Goal: Task Accomplishment & Management: Manage account settings

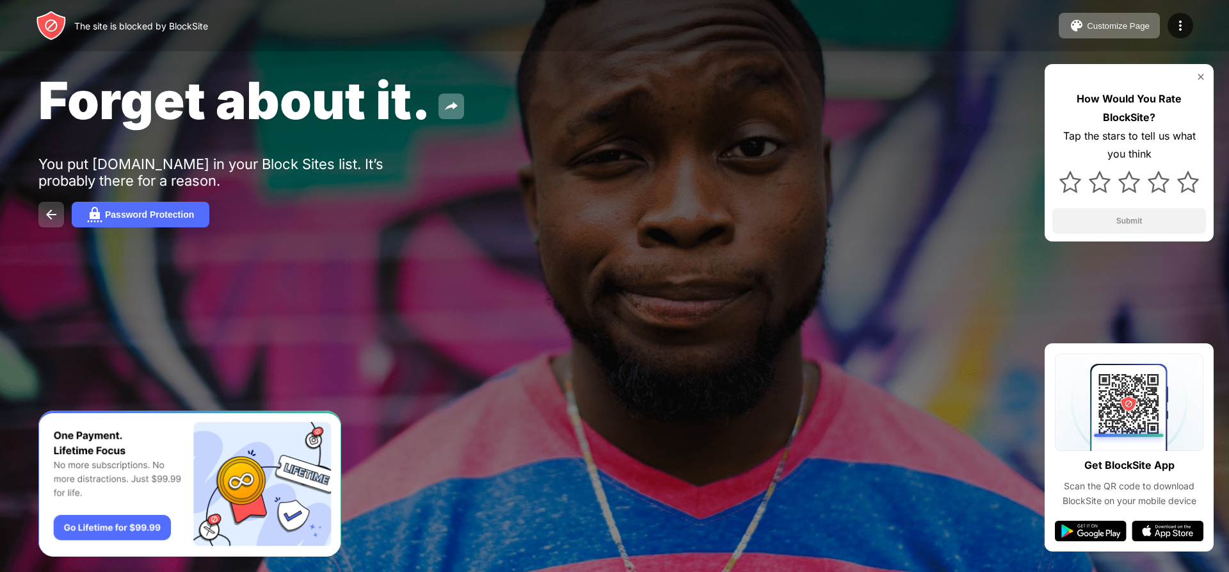
click at [54, 209] on img at bounding box center [51, 214] width 15 height 15
click at [193, 220] on button "Password Protection" at bounding box center [141, 215] width 138 height 26
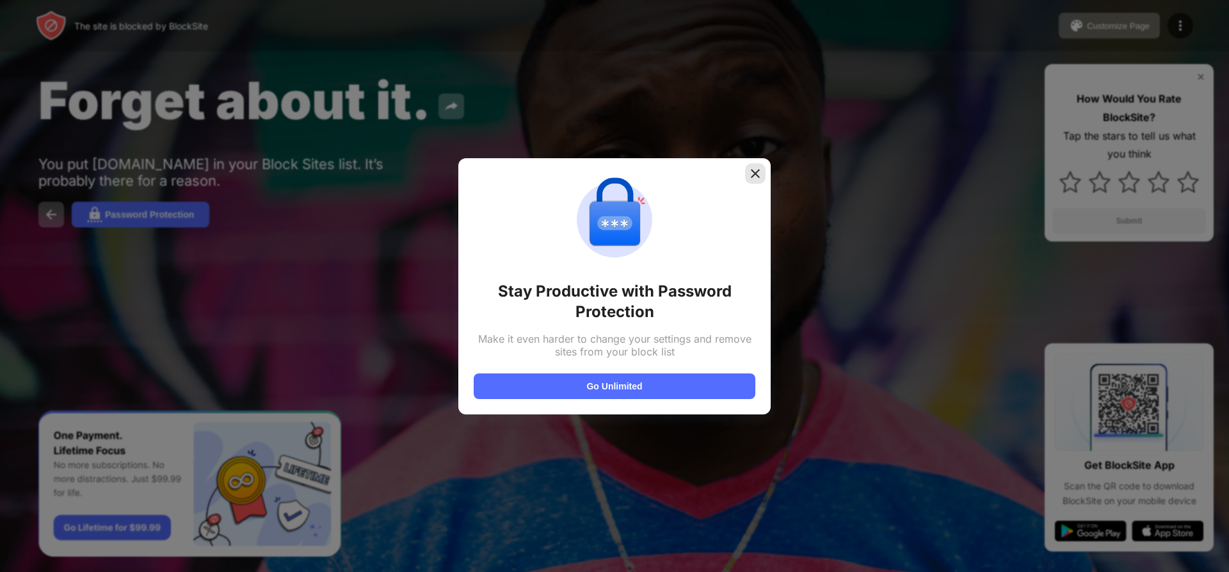
click at [755, 179] on img at bounding box center [755, 173] width 13 height 13
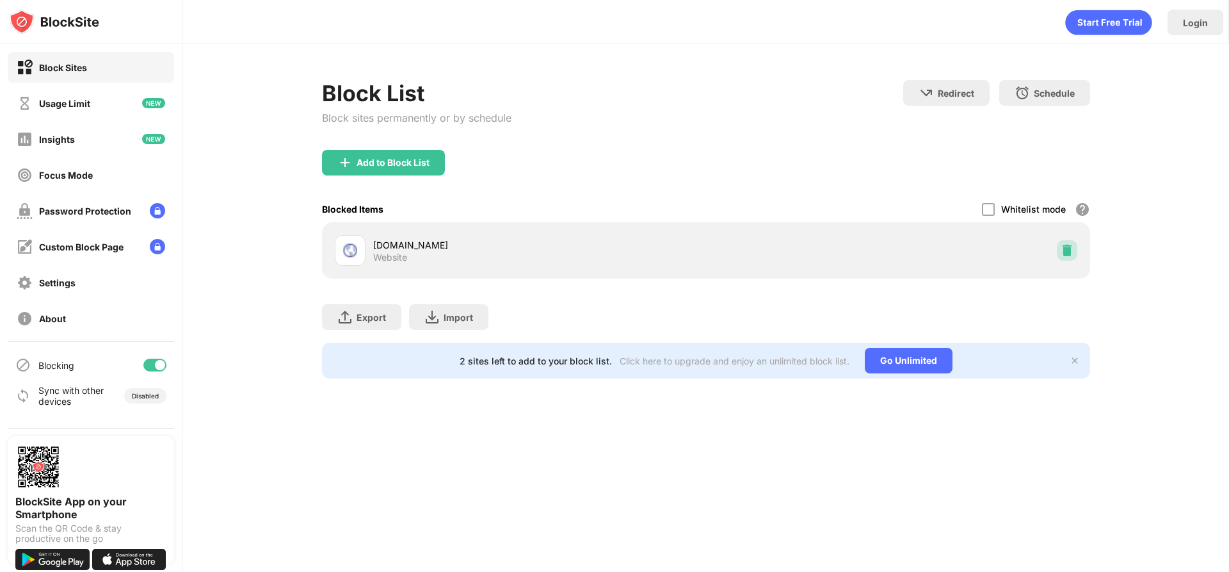
click at [1058, 243] on div at bounding box center [1067, 250] width 20 height 20
